Goal: Information Seeking & Learning: Learn about a topic

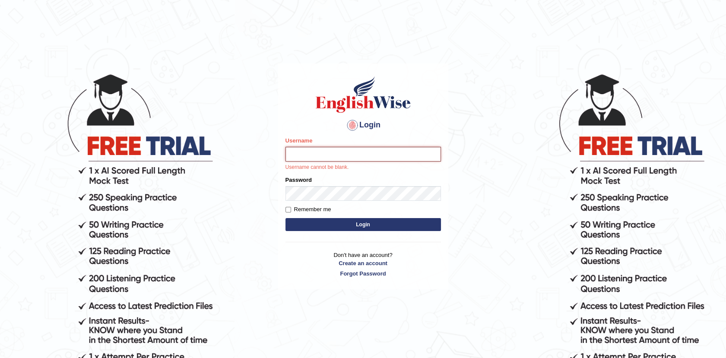
type input "Afreen11"
click at [359, 221] on button "Login" at bounding box center [362, 224] width 155 height 13
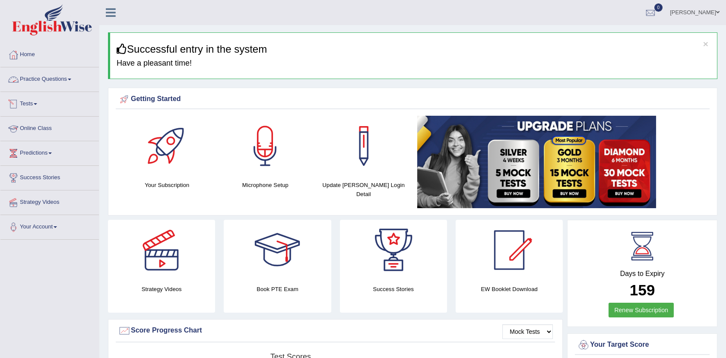
click at [55, 78] on link "Practice Questions" at bounding box center [49, 78] width 98 height 22
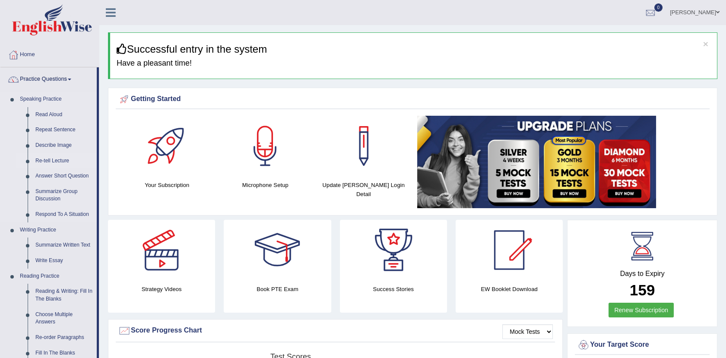
click at [45, 161] on link "Re-tell Lecture" at bounding box center [64, 161] width 65 height 16
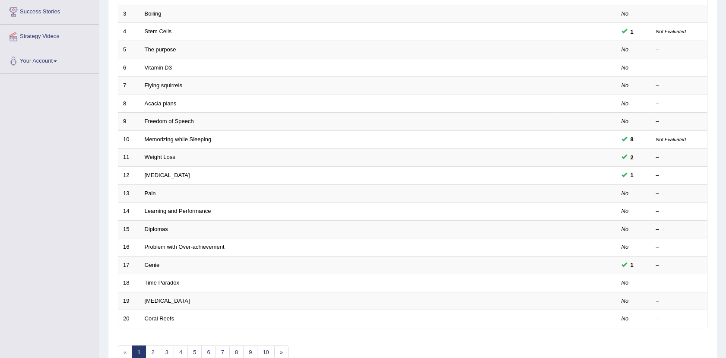
scroll to position [167, 0]
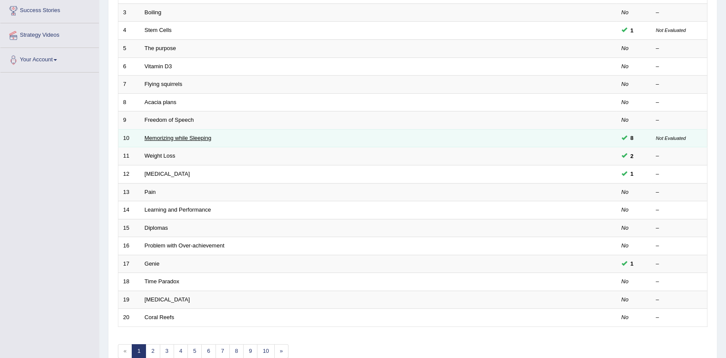
click at [195, 138] on link "Memorizing while Sleeping" at bounding box center [178, 138] width 67 height 6
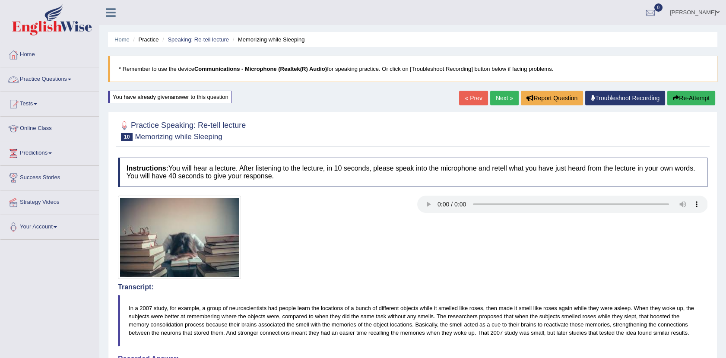
click at [71, 76] on link "Practice Questions" at bounding box center [49, 78] width 98 height 22
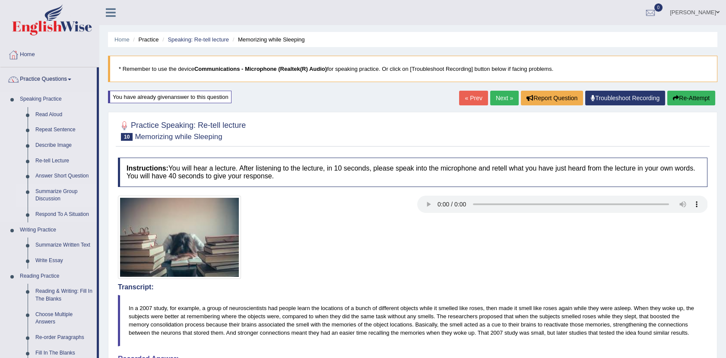
click at [41, 193] on link "Summarize Group Discussion" at bounding box center [64, 195] width 65 height 23
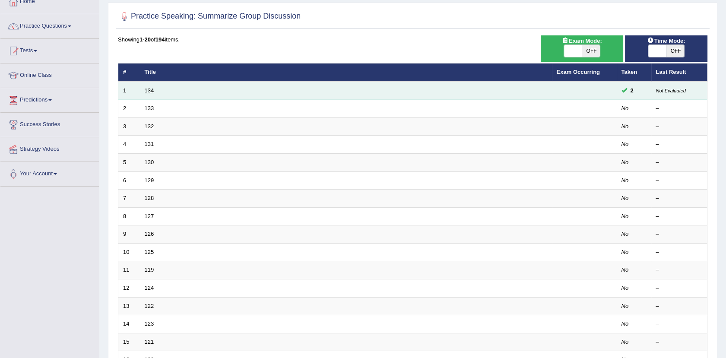
click at [148, 90] on link "134" at bounding box center [149, 90] width 9 height 6
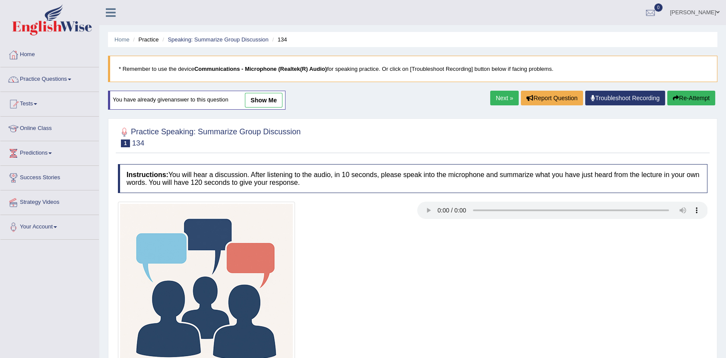
click at [264, 100] on link "show me" at bounding box center [264, 100] width 38 height 15
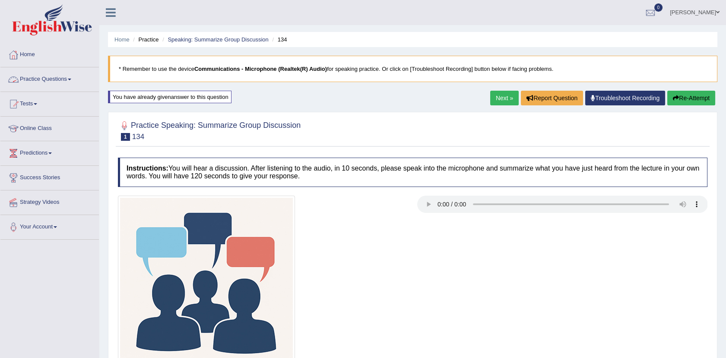
click at [59, 79] on link "Practice Questions" at bounding box center [49, 78] width 98 height 22
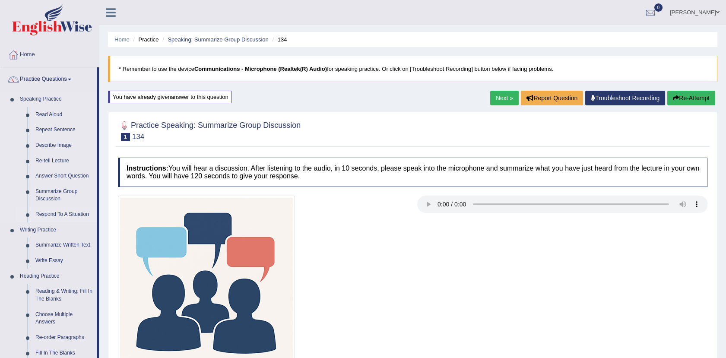
click at [65, 214] on link "Respond To A Situation" at bounding box center [64, 215] width 65 height 16
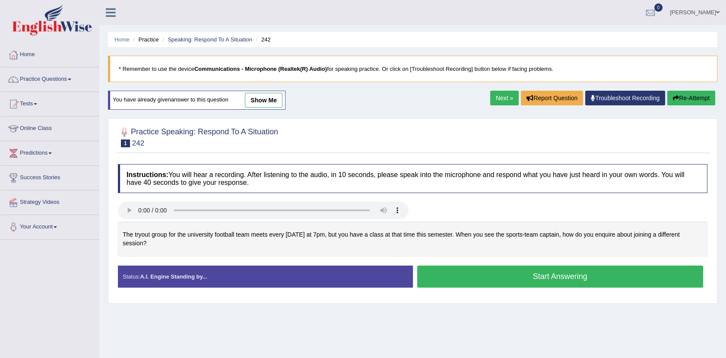
click at [501, 96] on link "Next »" at bounding box center [504, 98] width 28 height 15
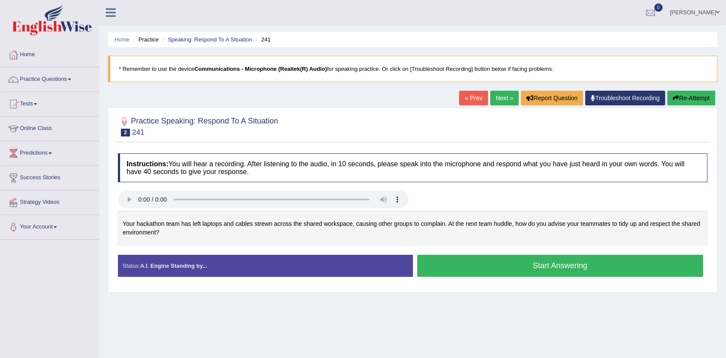
click at [503, 100] on link "Next »" at bounding box center [504, 98] width 28 height 15
